Goal: Task Accomplishment & Management: Use online tool/utility

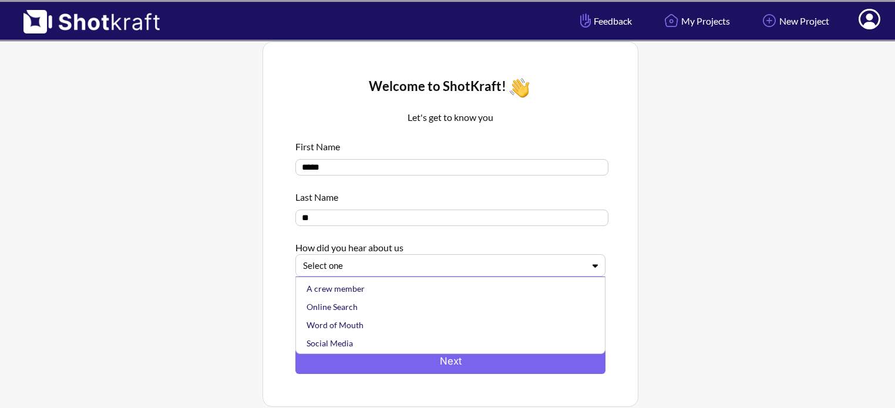
click at [410, 265] on div at bounding box center [443, 266] width 281 height 14
click at [390, 308] on div "Online Search" at bounding box center [453, 307] width 298 height 18
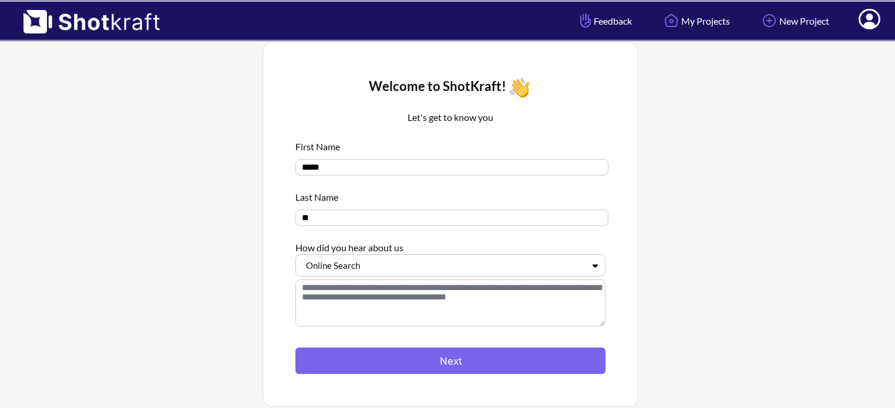
drag, startPoint x: 410, startPoint y: 356, endPoint x: 427, endPoint y: 320, distance: 40.4
click at [411, 356] on button "Next" at bounding box center [450, 360] width 310 height 26
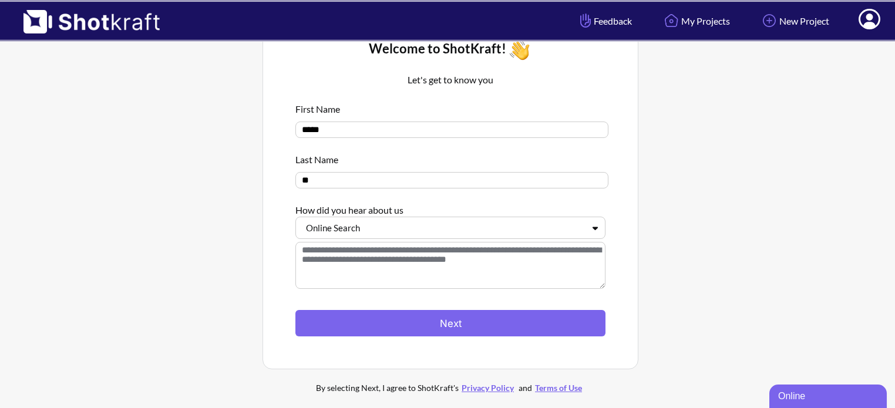
scroll to position [59, 0]
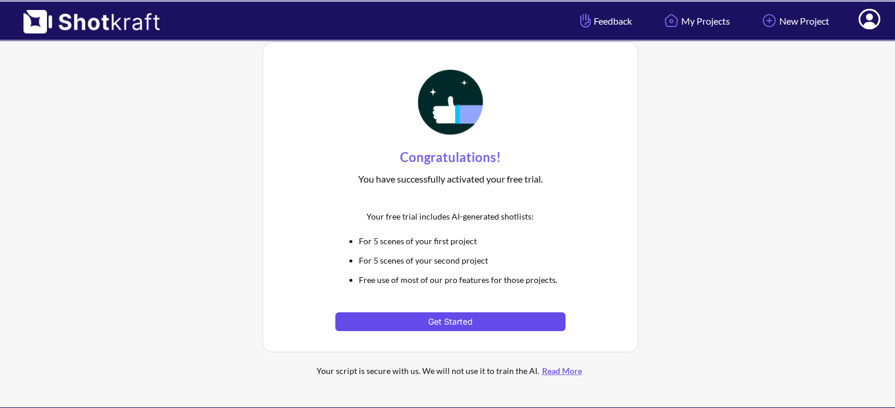
click at [445, 328] on button "Get Started" at bounding box center [450, 321] width 230 height 19
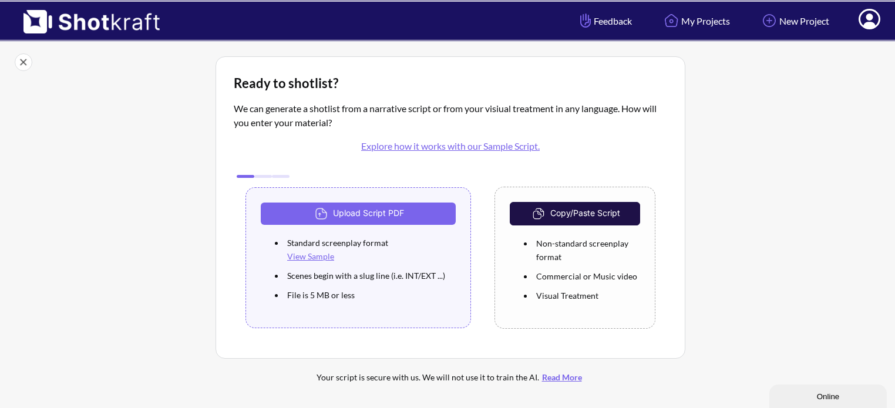
click at [105, 16] on img at bounding box center [85, 18] width 171 height 32
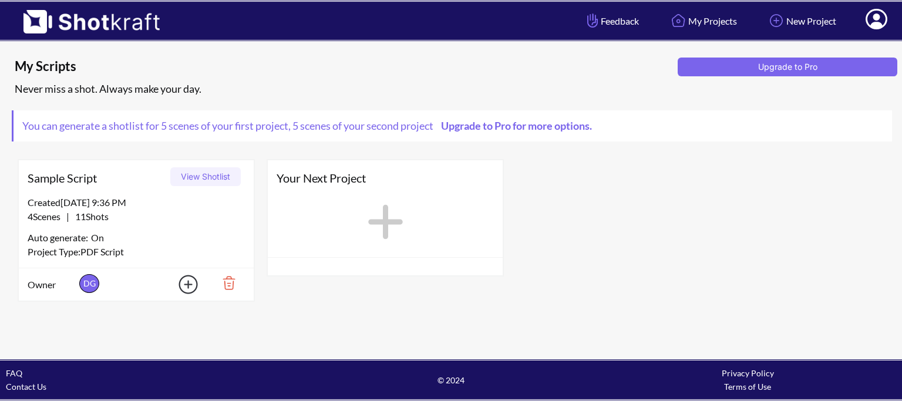
click at [208, 321] on div "My Scripts Upgrade to Pro Never miss a shot. Always make your day. You can gene…" at bounding box center [451, 200] width 902 height 317
click at [218, 208] on div "Created 8/12/25 at 9:36 PM" at bounding box center [136, 202] width 217 height 14
click at [210, 182] on button "View Shotlist" at bounding box center [205, 176] width 70 height 19
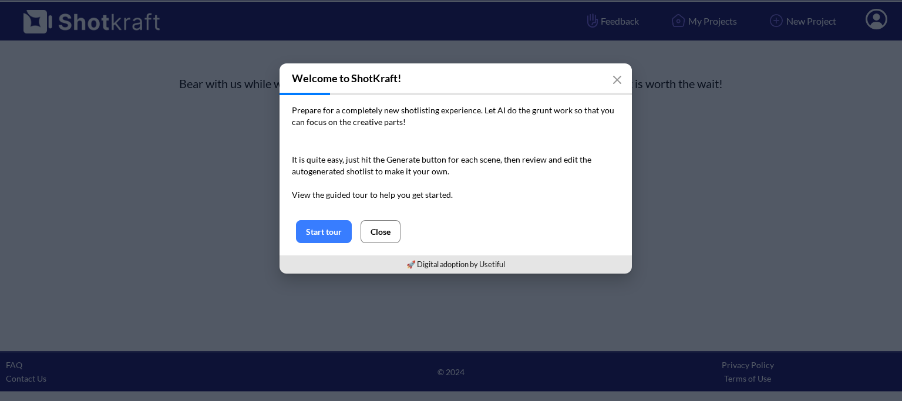
click at [384, 232] on button "Close" at bounding box center [380, 231] width 40 height 23
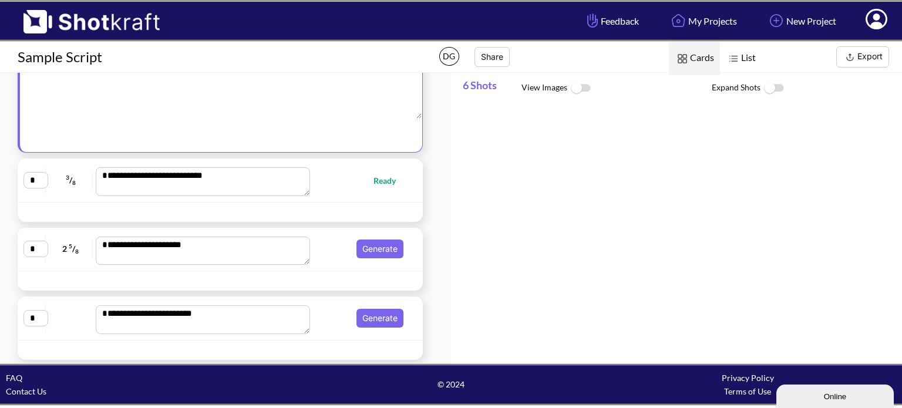
scroll to position [200, 0]
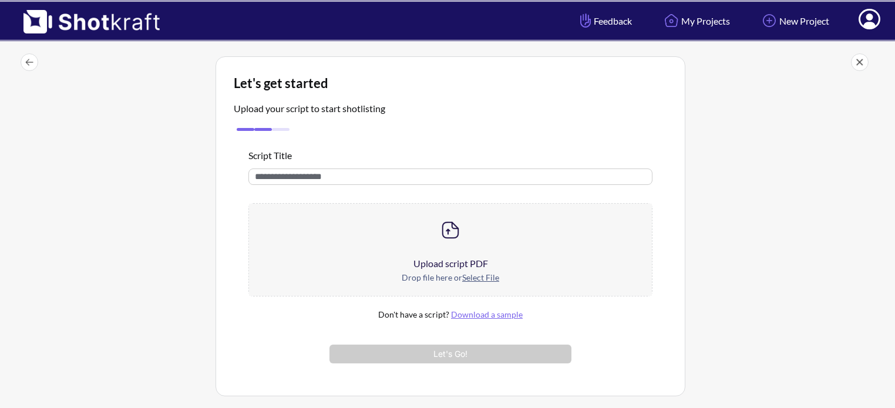
click at [470, 276] on u "Select File" at bounding box center [480, 277] width 37 height 10
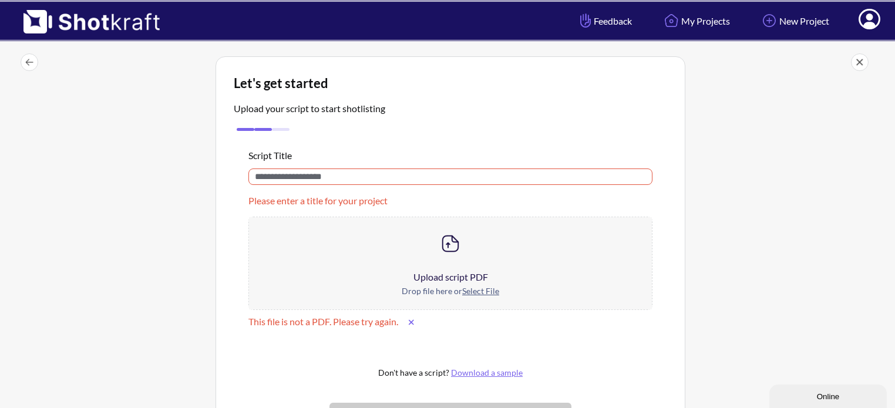
click at [409, 320] on button at bounding box center [411, 322] width 18 height 19
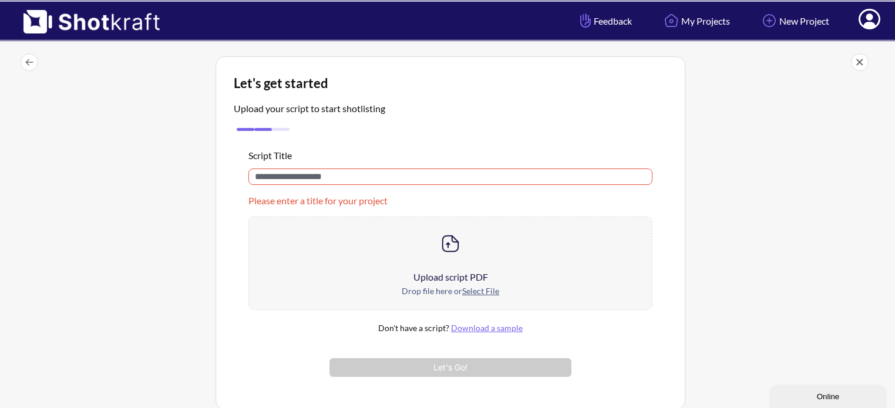
click at [423, 179] on input "text" at bounding box center [450, 176] width 404 height 16
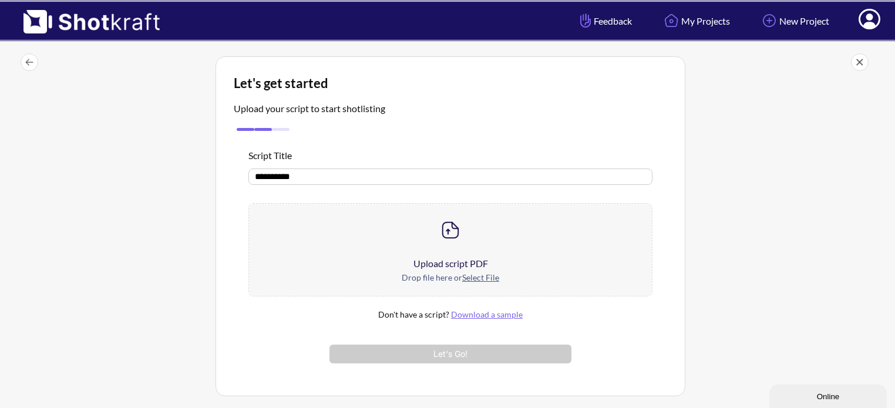
type input "**********"
click at [463, 274] on u "Select File" at bounding box center [480, 277] width 37 height 10
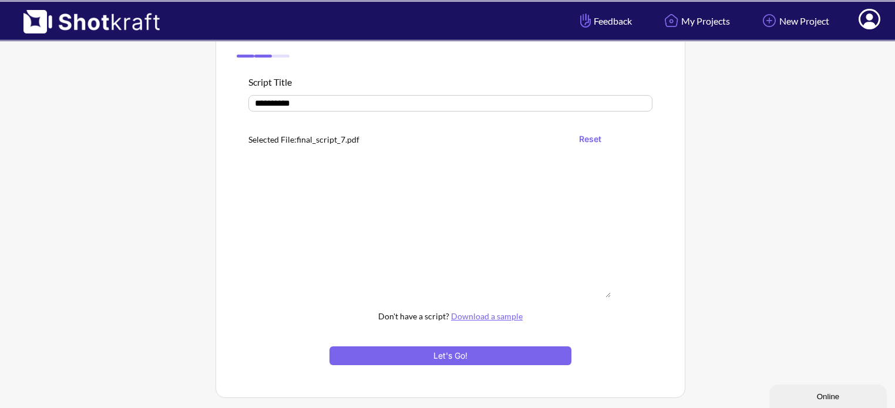
scroll to position [159, 0]
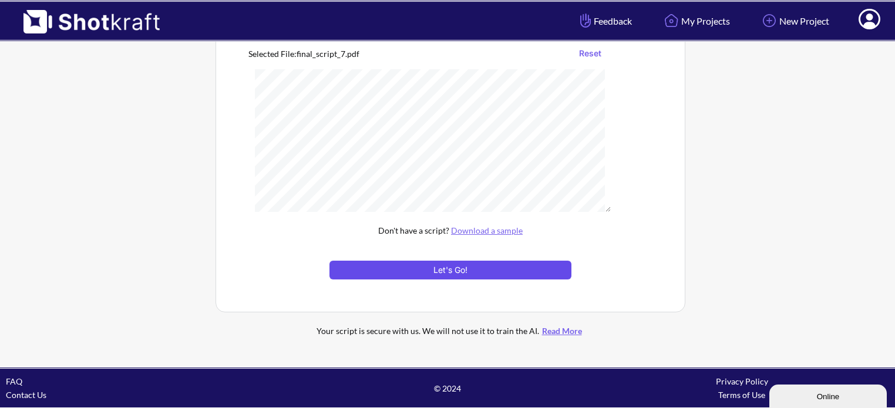
click at [425, 268] on button "Let's Go!" at bounding box center [450, 270] width 242 height 19
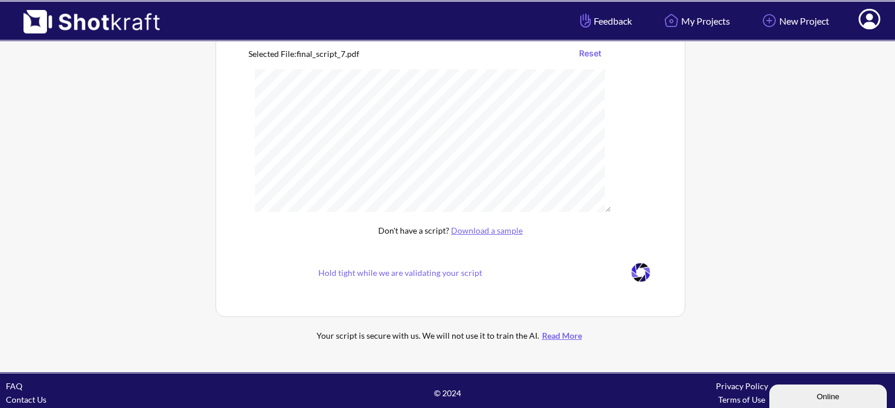
scroll to position [84, 0]
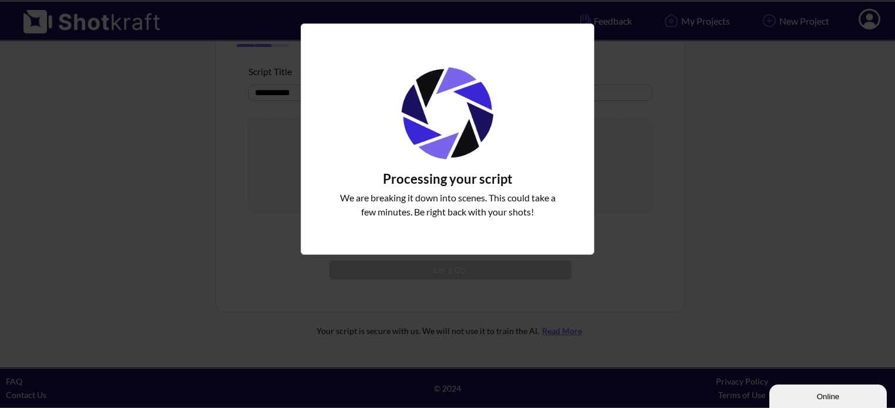
drag, startPoint x: 800, startPoint y: 397, endPoint x: 797, endPoint y: 386, distance: 11.7
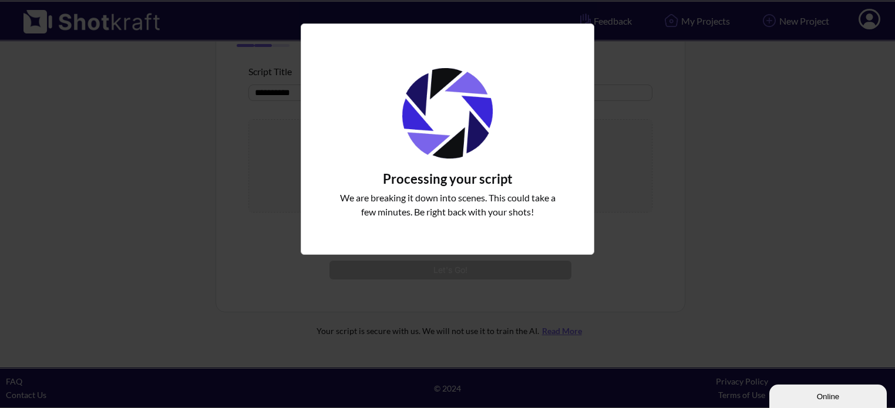
click at [797, 386] on button "Online" at bounding box center [827, 395] width 117 height 23
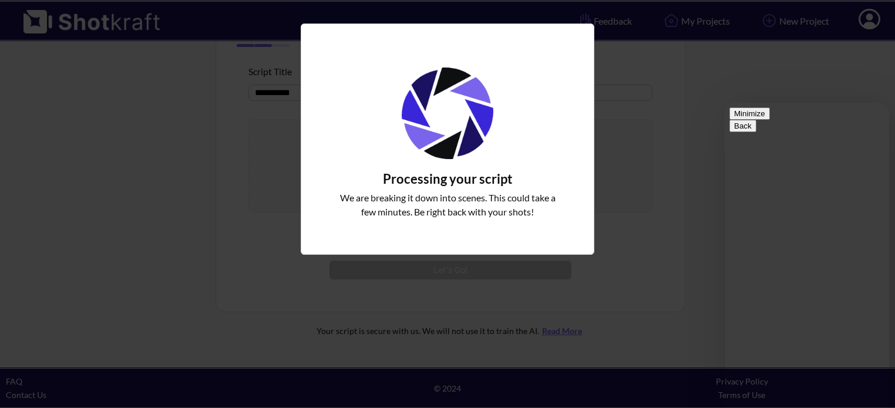
click at [770, 120] on button "Minimize" at bounding box center [749, 113] width 41 height 12
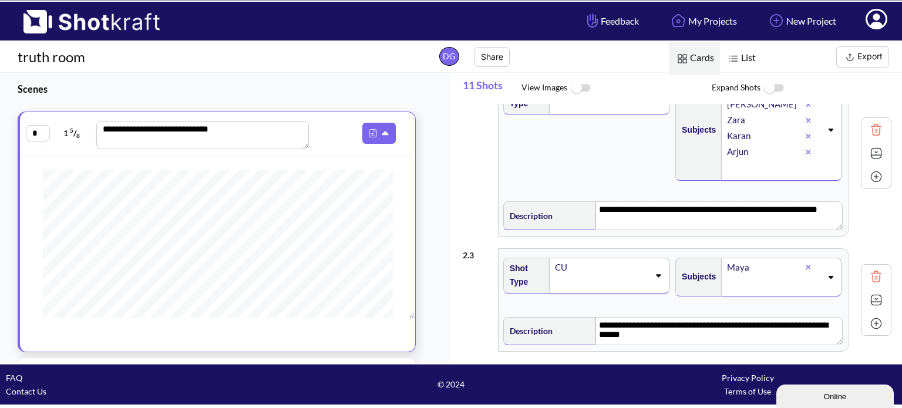
scroll to position [176, 0]
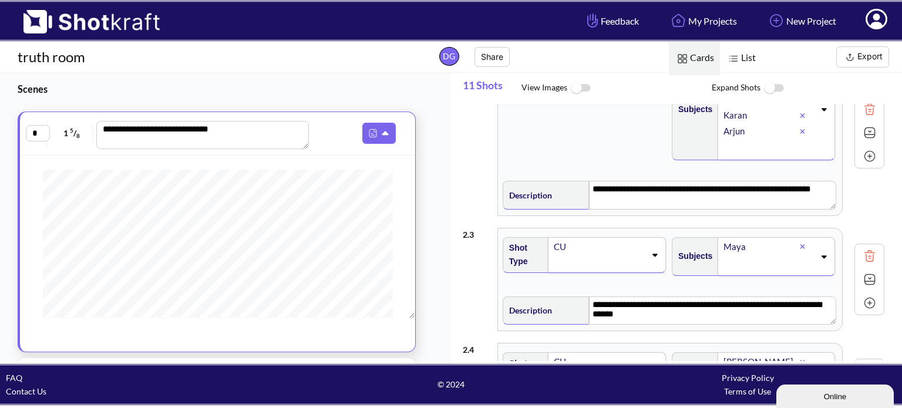
click at [568, 86] on img at bounding box center [580, 88] width 26 height 25
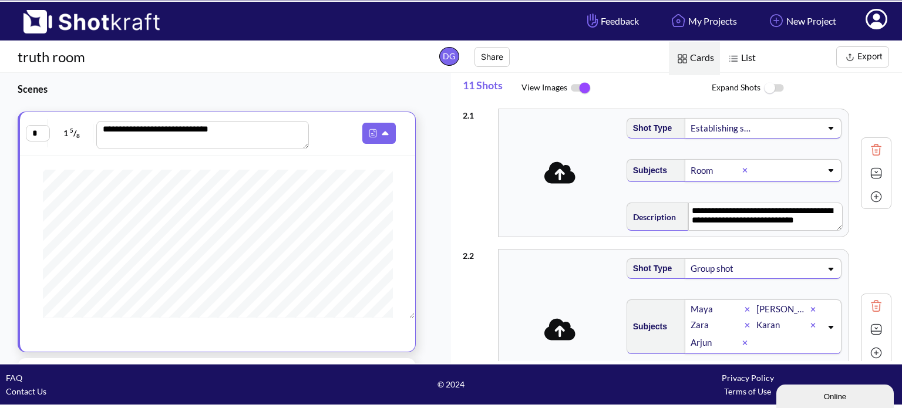
scroll to position [0, 0]
click at [559, 176] on icon at bounding box center [559, 173] width 31 height 25
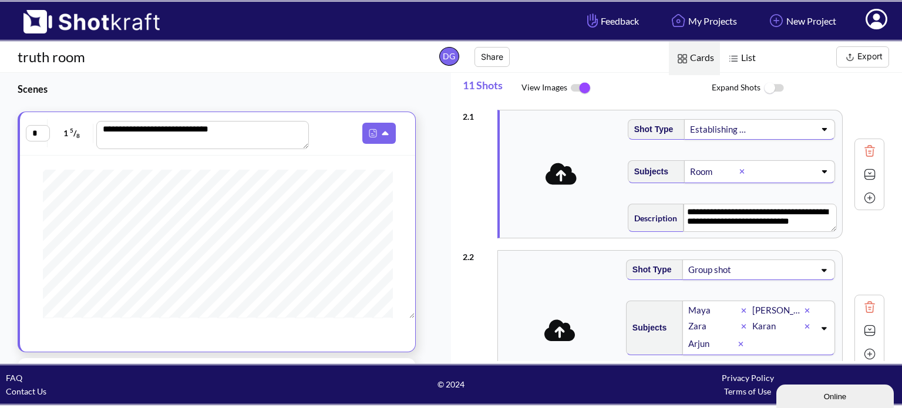
click at [582, 87] on img at bounding box center [580, 88] width 26 height 25
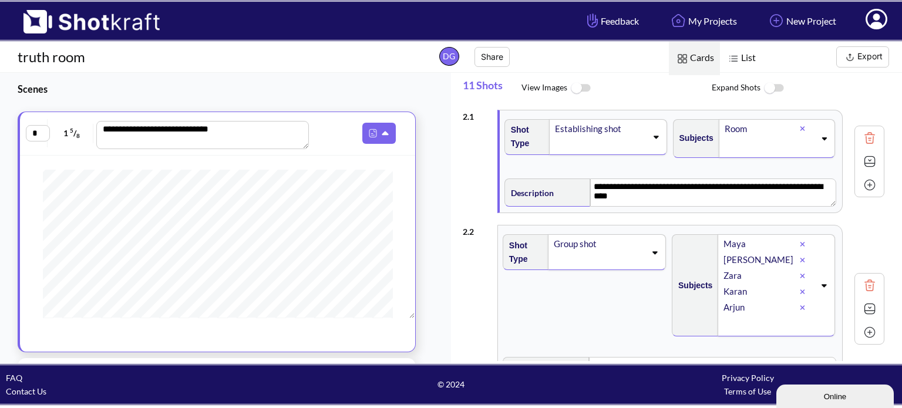
click at [765, 95] on img at bounding box center [773, 88] width 26 height 25
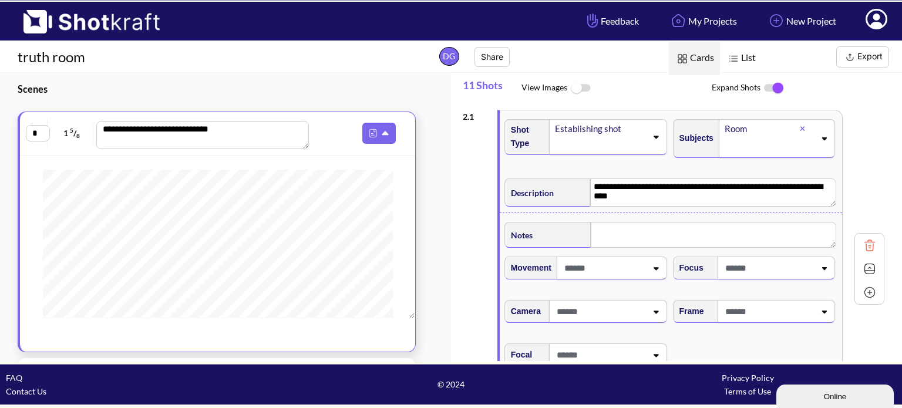
click at [765, 91] on img at bounding box center [773, 88] width 26 height 25
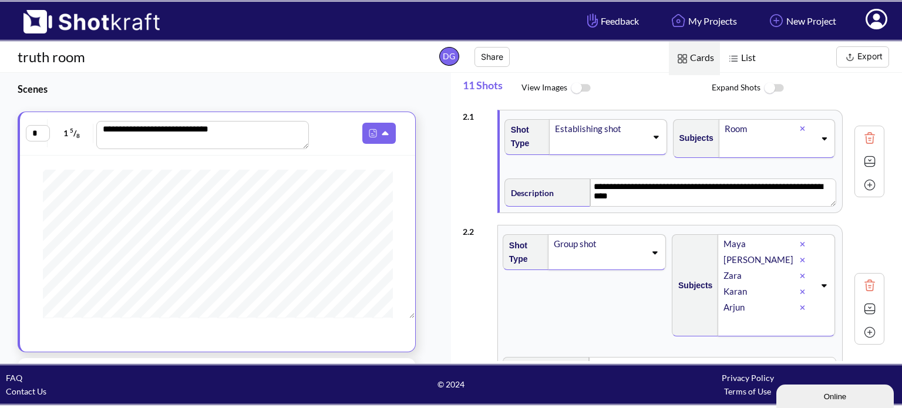
click at [765, 91] on img at bounding box center [773, 88] width 26 height 25
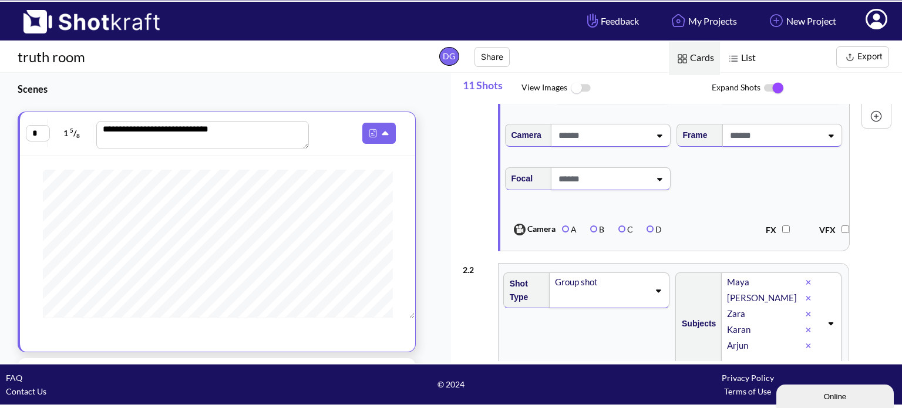
scroll to position [117, 0]
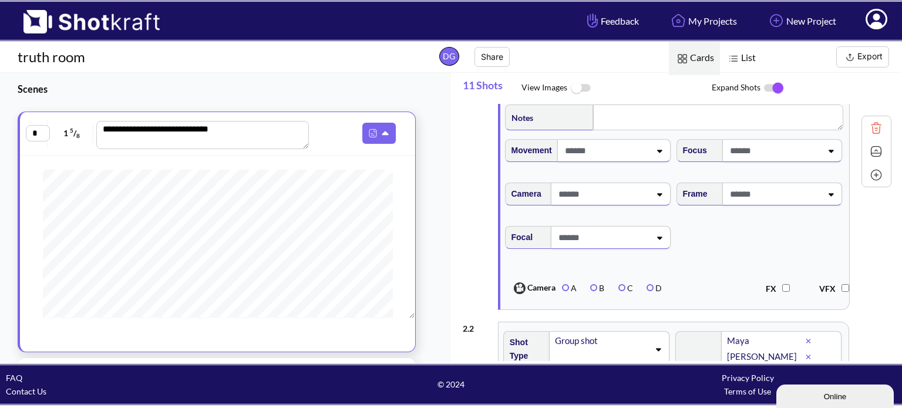
click at [593, 157] on span at bounding box center [606, 150] width 88 height 19
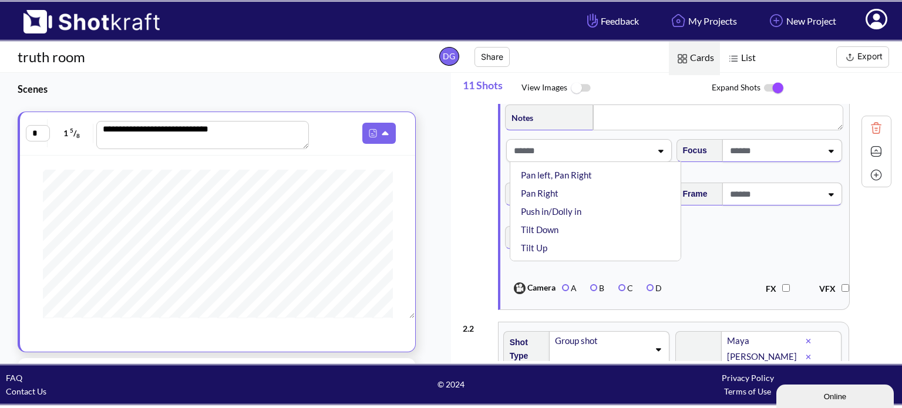
scroll to position [0, 0]
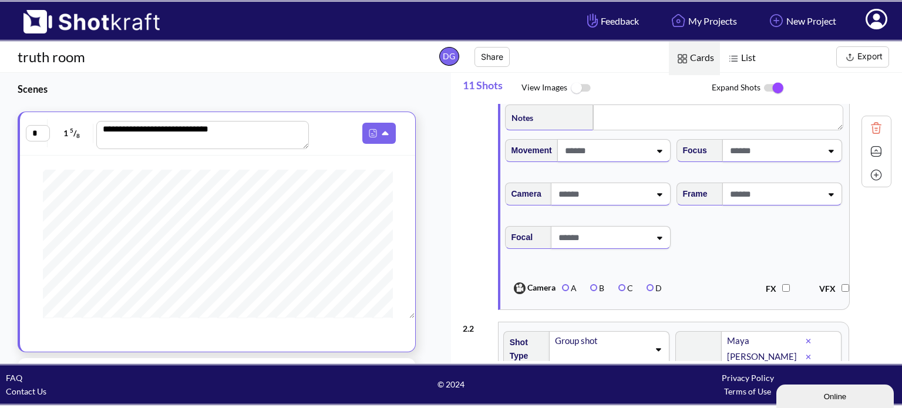
click at [472, 191] on div "**********" at bounding box center [677, 150] width 428 height 329
click at [387, 136] on icon at bounding box center [393, 134] width 12 height 11
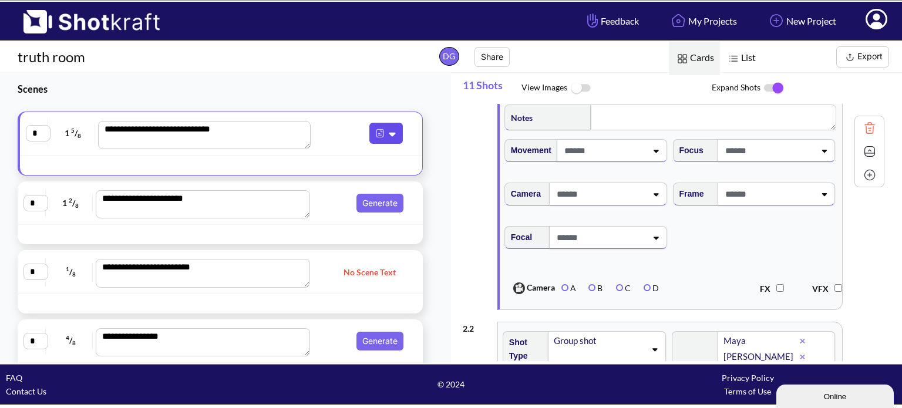
click at [373, 126] on img at bounding box center [379, 133] width 15 height 15
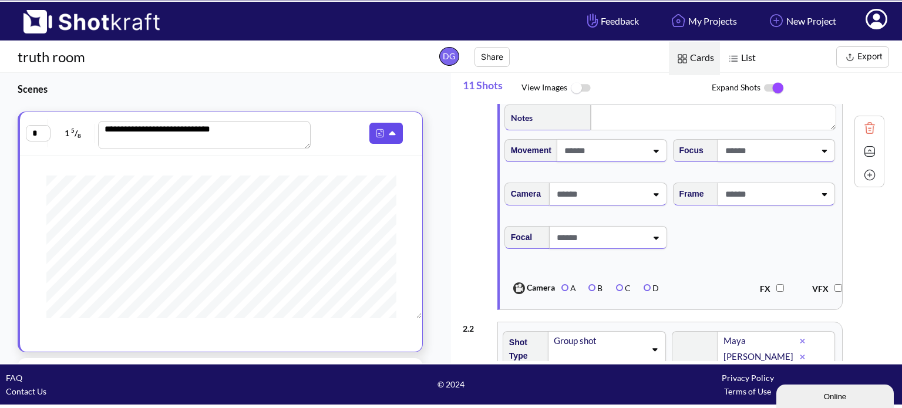
click at [374, 138] on img at bounding box center [379, 133] width 15 height 15
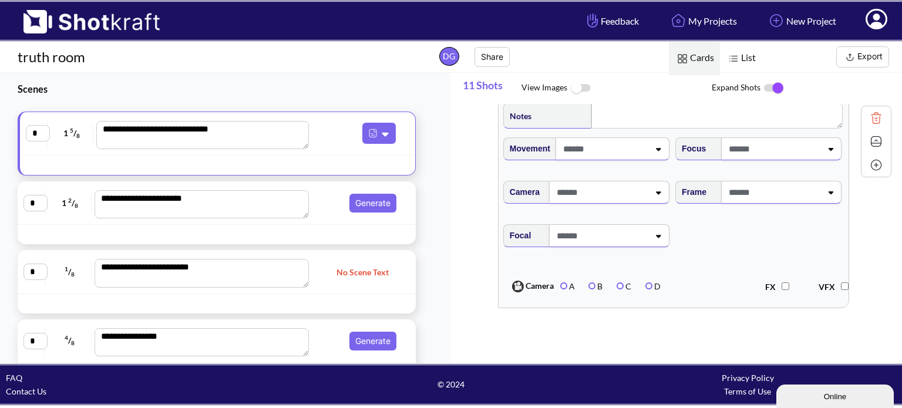
scroll to position [3524, 0]
click at [590, 286] on label "B" at bounding box center [595, 286] width 14 height 10
click at [699, 324] on div "**********" at bounding box center [682, 232] width 439 height 257
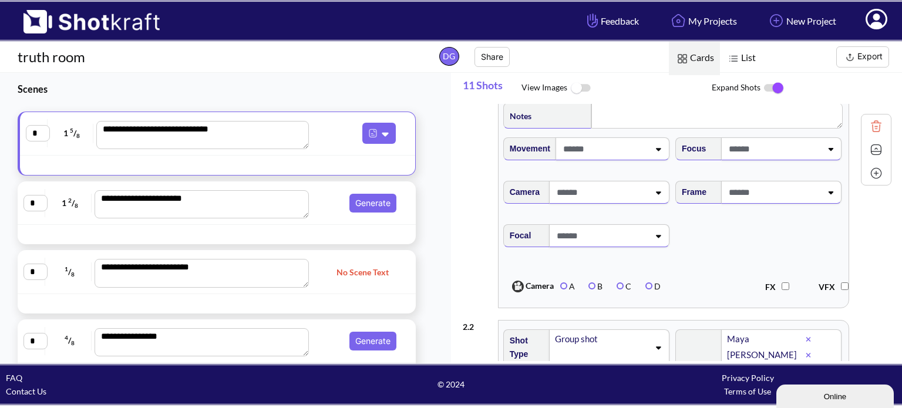
scroll to position [0, 0]
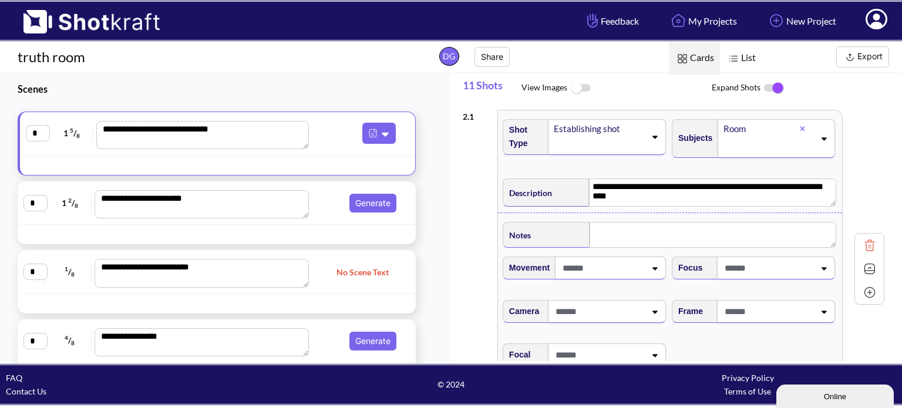
click at [770, 83] on img at bounding box center [773, 88] width 26 height 25
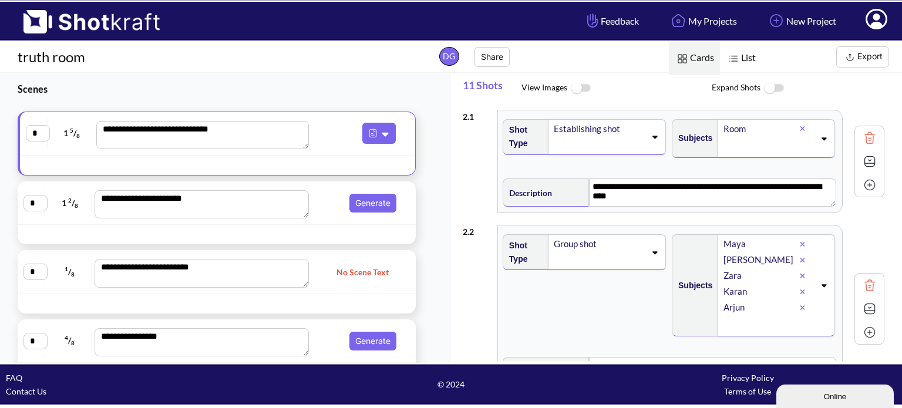
click at [745, 57] on span "List" at bounding box center [741, 58] width 42 height 33
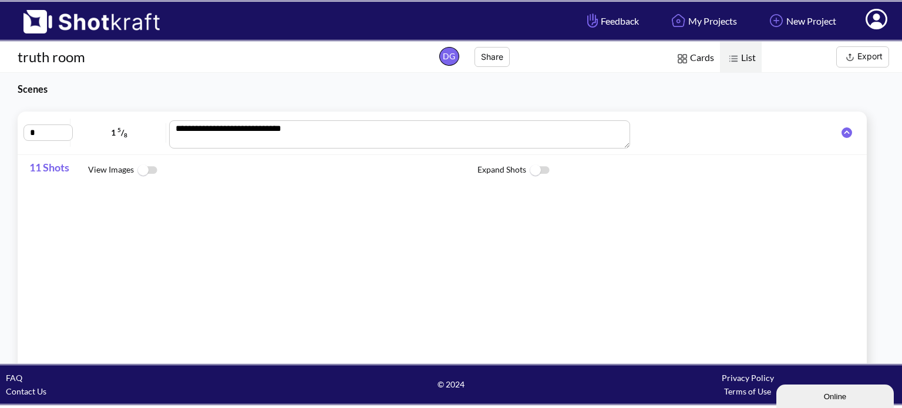
click at [684, 60] on img at bounding box center [681, 58] width 15 height 15
